Goal: Check status

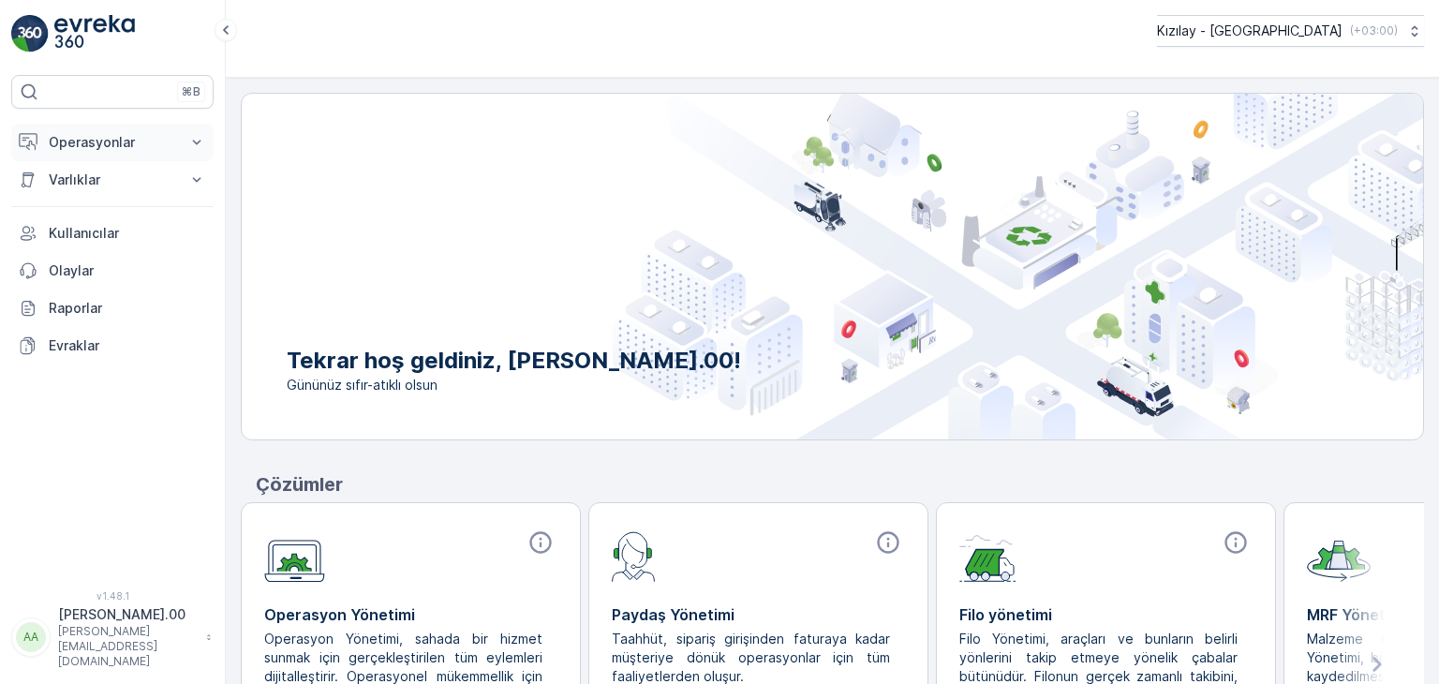
drag, startPoint x: 102, startPoint y: 137, endPoint x: 126, endPoint y: 147, distance: 25.6
click at [105, 136] on p "Operasyonlar" at bounding box center [112, 142] width 127 height 19
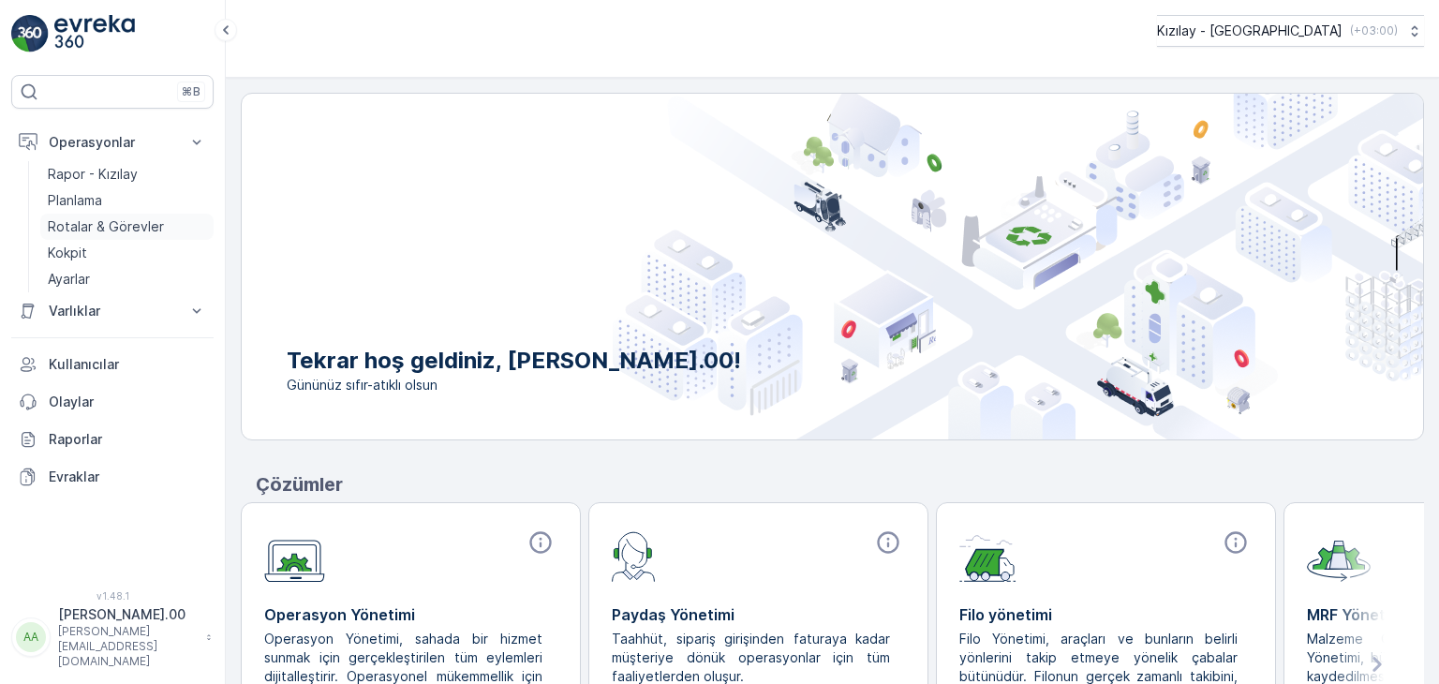
click at [142, 215] on link "Rotalar & Görevler" at bounding box center [126, 227] width 173 height 26
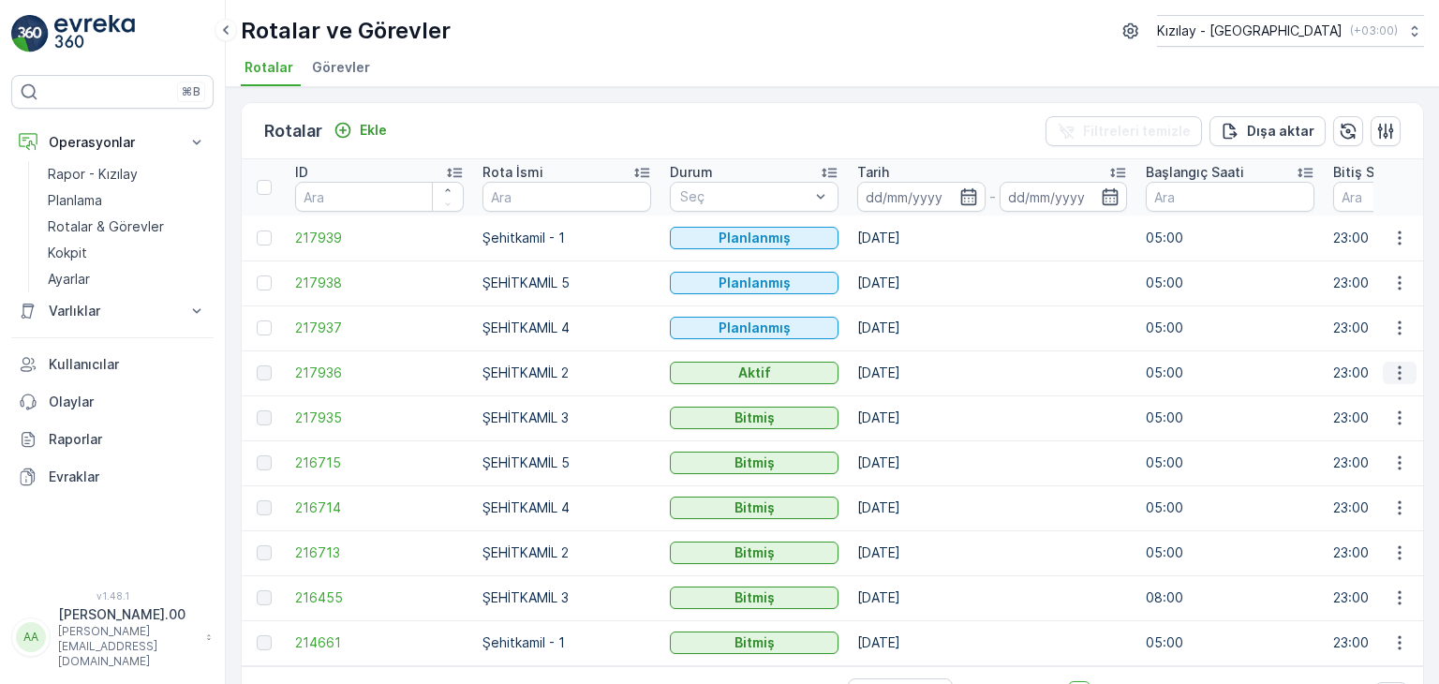
click at [1398, 370] on icon "button" at bounding box center [1399, 373] width 3 height 14
click at [1342, 428] on span "Rota Takibini Görüntüle" at bounding box center [1355, 426] width 147 height 19
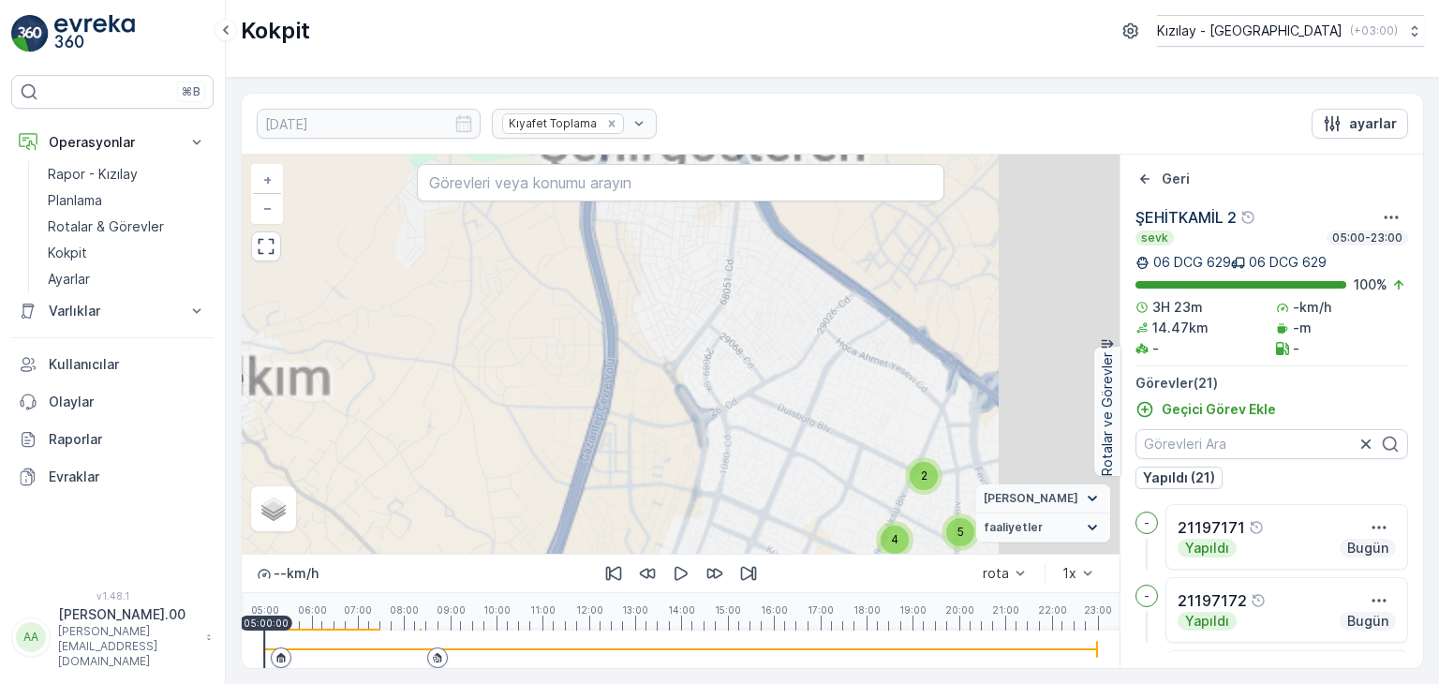
drag, startPoint x: 836, startPoint y: 433, endPoint x: 687, endPoint y: 355, distance: 168.0
click at [711, 360] on div "4 5 2 4 + − Uydu Yol haritası Arazi Karışık Leaflet Vekil Durumu Hareket halind…" at bounding box center [681, 354] width 878 height 399
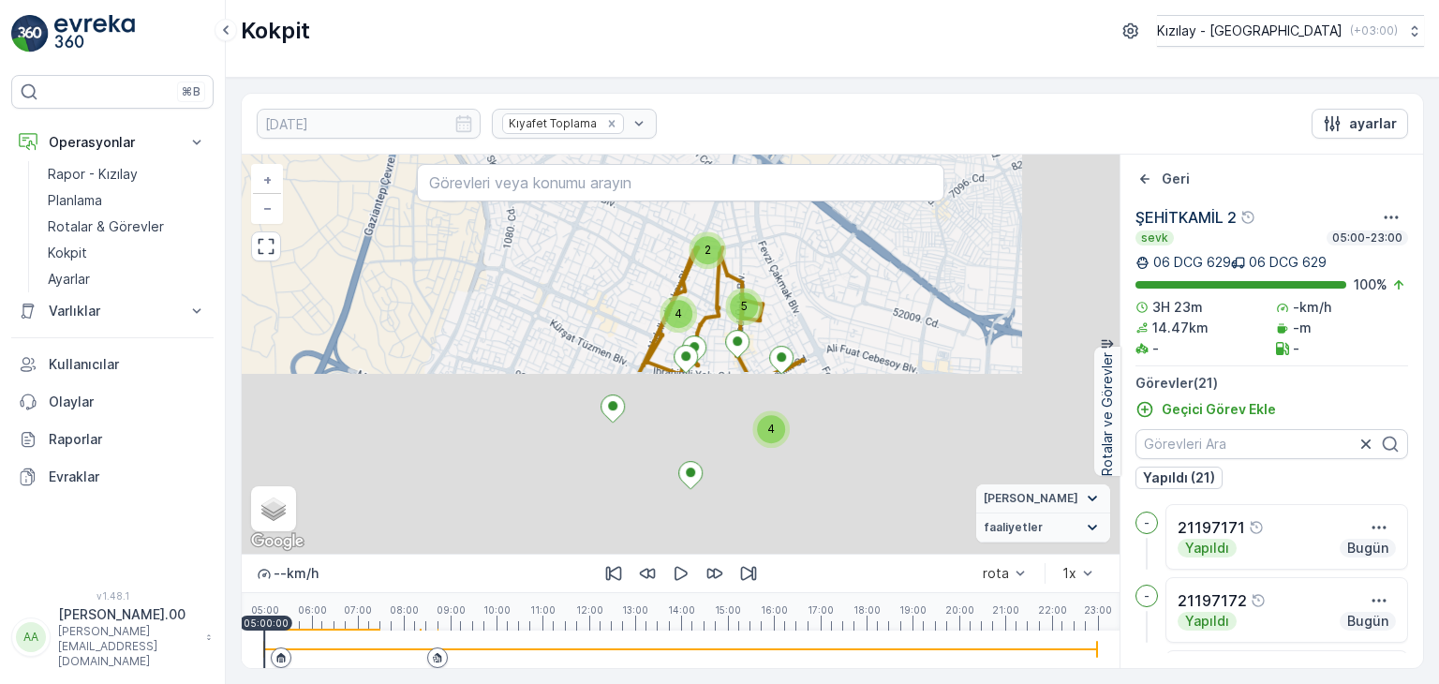
drag, startPoint x: 817, startPoint y: 449, endPoint x: 603, endPoint y: 218, distance: 314.3
click at [603, 218] on div "4 5 2 4 + − Uydu Yol haritası Arazi Karışık Leaflet Klavye kısayolları Harita V…" at bounding box center [681, 354] width 878 height 399
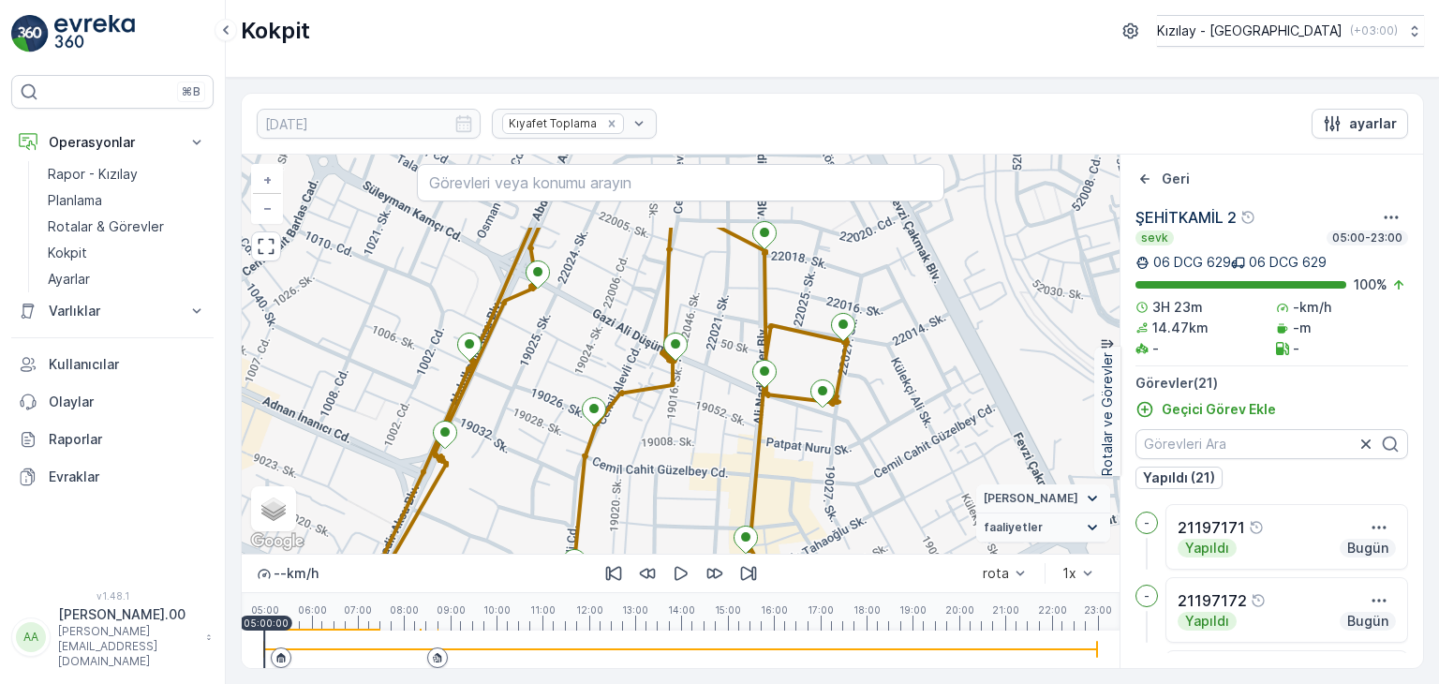
drag, startPoint x: 830, startPoint y: 379, endPoint x: 761, endPoint y: 402, distance: 72.9
click at [817, 468] on div "+ − Uydu Yol haritası Arazi Karışık Leaflet Klavye kısayolları Harita Verileri …" at bounding box center [681, 354] width 878 height 399
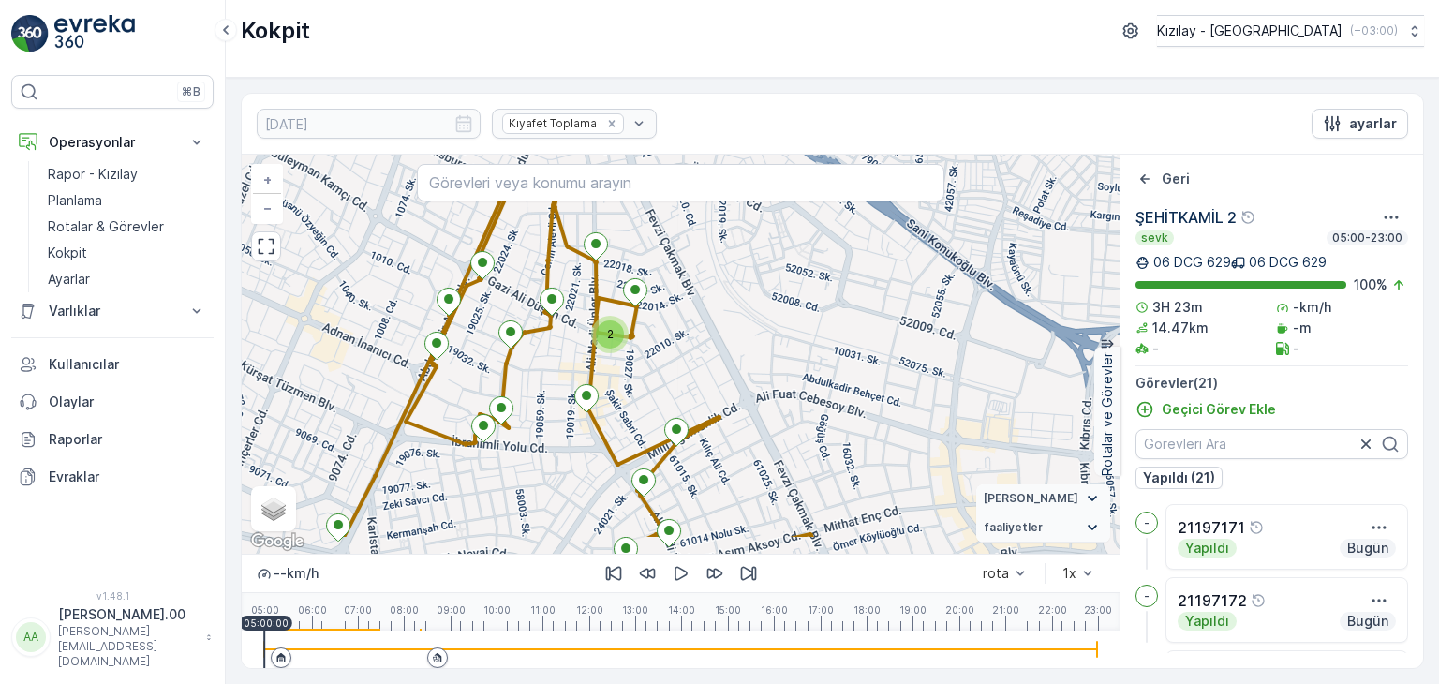
drag, startPoint x: 624, startPoint y: 301, endPoint x: 509, endPoint y: 207, distance: 148.5
click at [507, 208] on div "2 + − Uydu Yol haritası Arazi Karışık Leaflet Klavye kısayolları Harita Veriler…" at bounding box center [681, 354] width 878 height 399
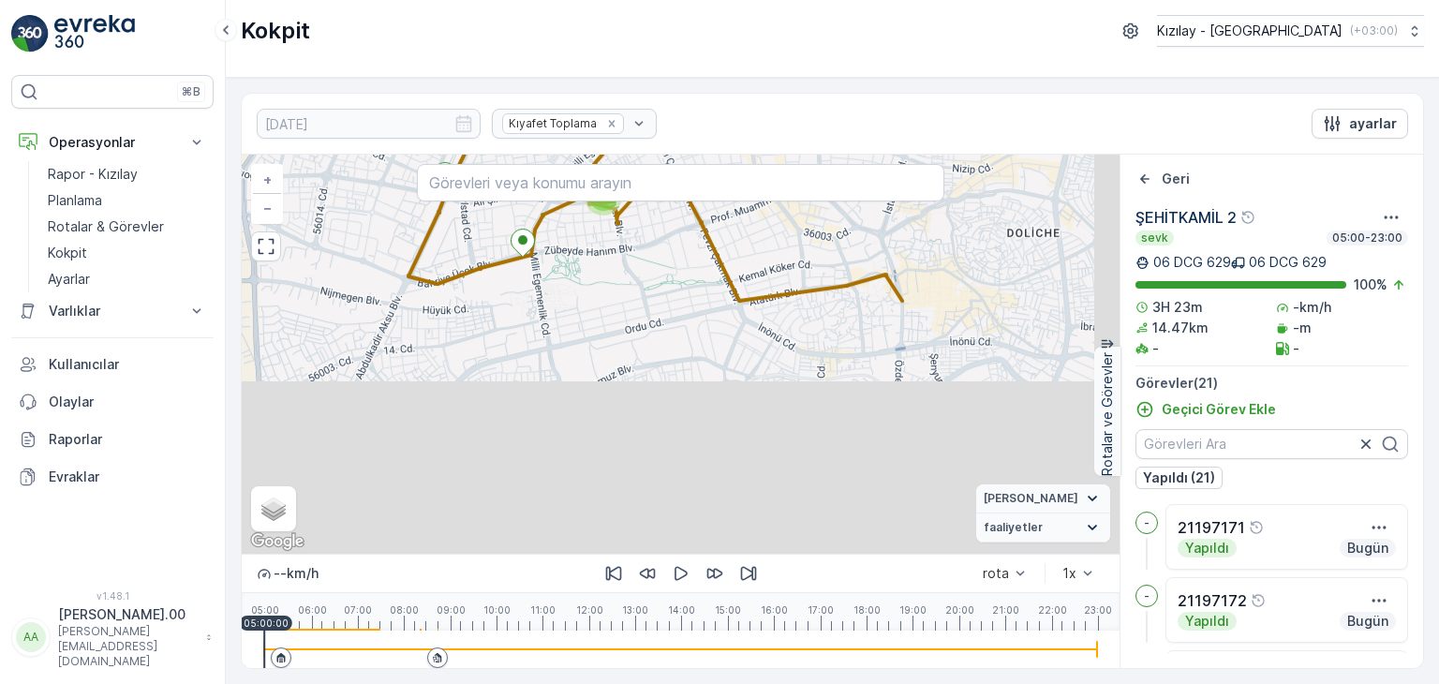
drag, startPoint x: 547, startPoint y: 259, endPoint x: 556, endPoint y: 229, distance: 31.1
click at [555, 230] on div "2 4 5 2 4 + − Uydu Yol haritası Arazi Karışık Leaflet Klavye kısayolları Harita…" at bounding box center [681, 354] width 878 height 399
